Goal: Find specific page/section: Find specific page/section

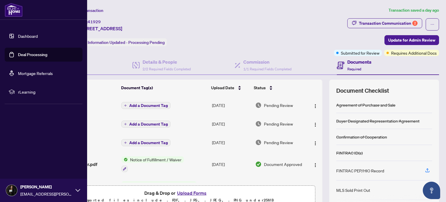
click at [254, 23] on div "Ticket #: 41929 E5-[STREET_ADDRESS] Status: Information Updated - Processing Pe…" at bounding box center [180, 32] width 301 height 28
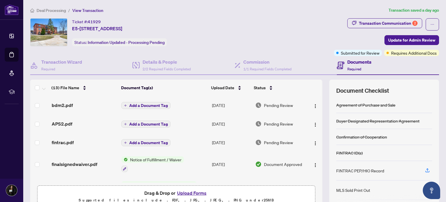
click at [35, 51] on div "Ticket #: 41929 E5-[STREET_ADDRESS] Status: Information Updated - Processing Pe…" at bounding box center [181, 37] width 304 height 38
click at [13, 10] on img at bounding box center [12, 9] width 14 height 11
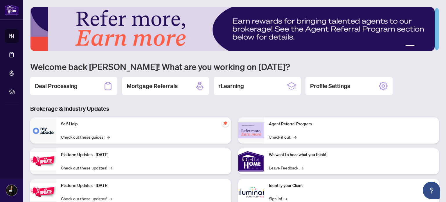
click at [13, 55] on icon at bounding box center [12, 55] width 6 height 6
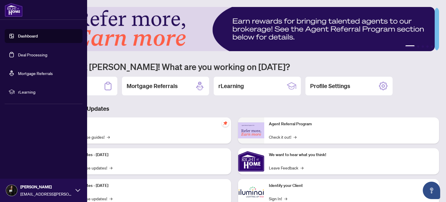
click at [23, 53] on link "Deal Processing" at bounding box center [32, 54] width 29 height 5
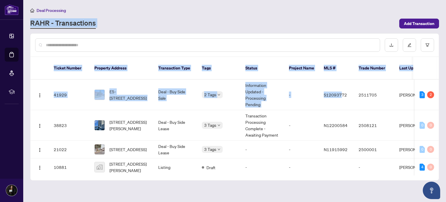
drag, startPoint x: 340, startPoint y: 97, endPoint x: 218, endPoint y: 12, distance: 149.1
click at [218, 12] on main "Deal Processing [PERSON_NAME] - Transactions Add Transaction Ticket Number Prop…" at bounding box center [234, 101] width 423 height 202
click at [218, 12] on div "Deal Processing" at bounding box center [234, 10] width 409 height 7
